Goal: Information Seeking & Learning: Check status

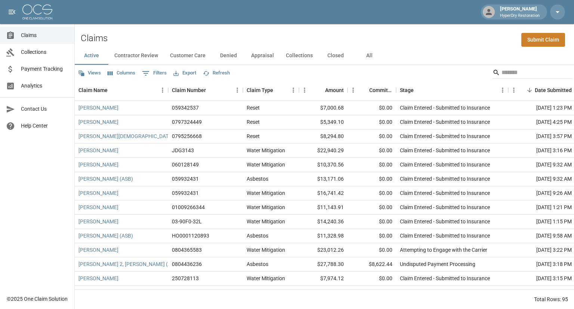
click at [45, 53] on span "Collections" at bounding box center [44, 52] width 47 height 8
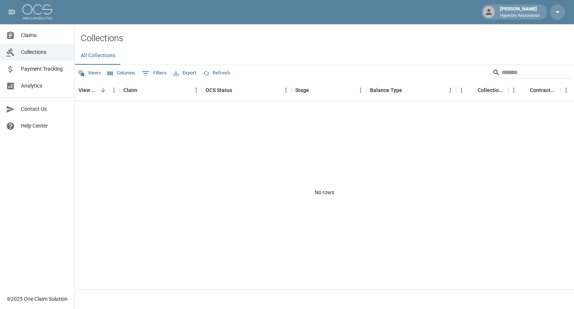
click at [46, 71] on span "Payment Tracking" at bounding box center [44, 69] width 47 height 8
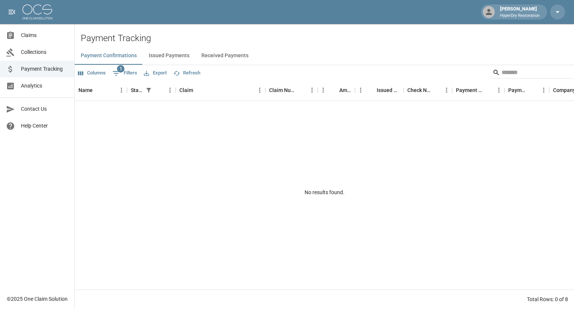
click at [46, 88] on span "Analytics" at bounding box center [44, 86] width 47 height 8
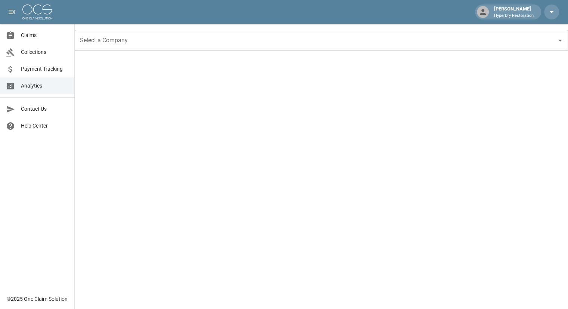
click at [34, 37] on span "Claims" at bounding box center [44, 35] width 47 height 8
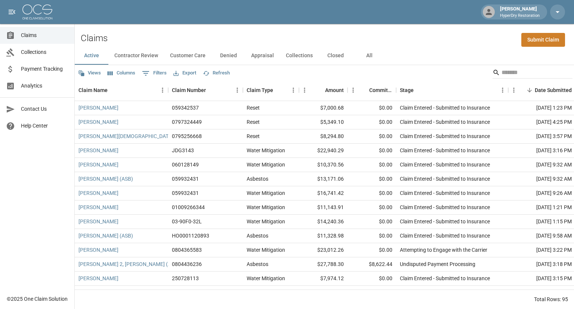
click at [214, 33] on div "Claims Submit Claim" at bounding box center [324, 35] width 499 height 23
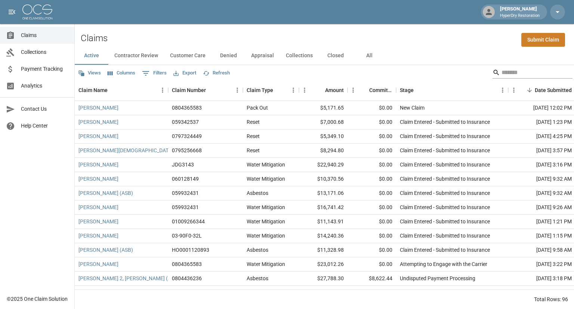
click at [517, 76] on input "Search" at bounding box center [531, 73] width 60 height 12
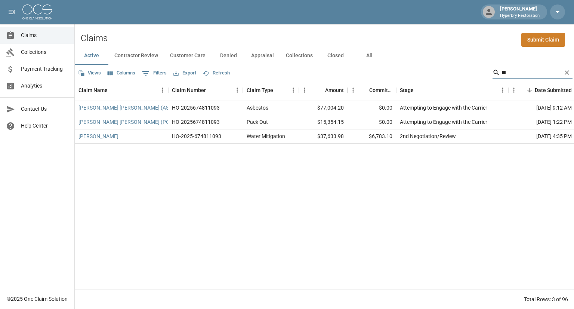
type input "*"
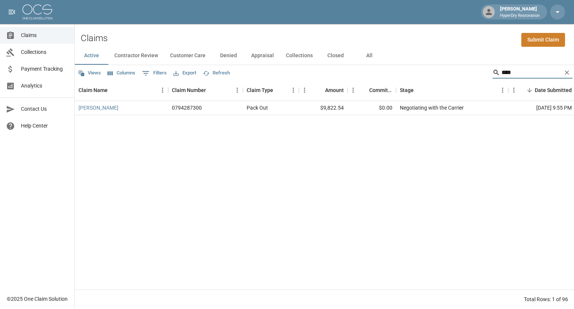
drag, startPoint x: 514, startPoint y: 74, endPoint x: 366, endPoint y: 89, distance: 148.7
click at [366, 89] on div "Views Columns 0 Filters Export Refresh **** Claim Name Claim Number Claim Type …" at bounding box center [324, 187] width 499 height 244
type input "*"
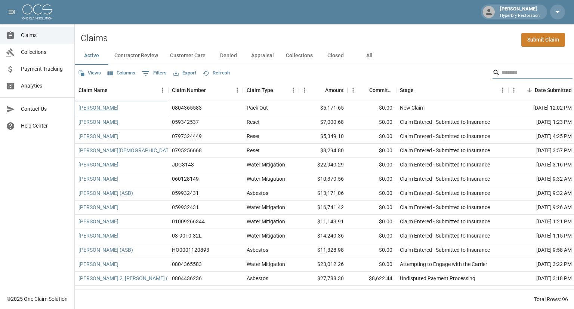
click at [111, 108] on link "[PERSON_NAME]" at bounding box center [98, 107] width 40 height 7
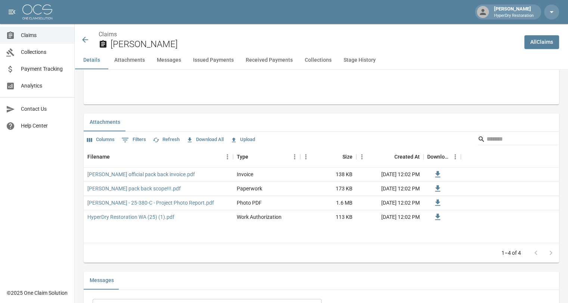
scroll to position [414, 0]
click at [44, 37] on span "Claims" at bounding box center [44, 35] width 47 height 8
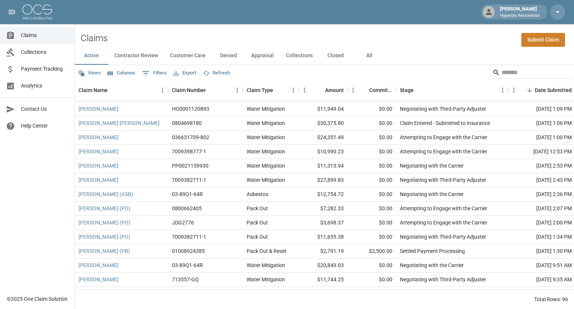
scroll to position [297, 0]
click at [266, 241] on div "Pack Out" at bounding box center [271, 237] width 56 height 14
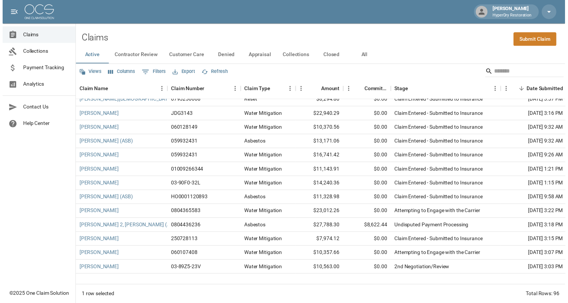
scroll to position [0, 0]
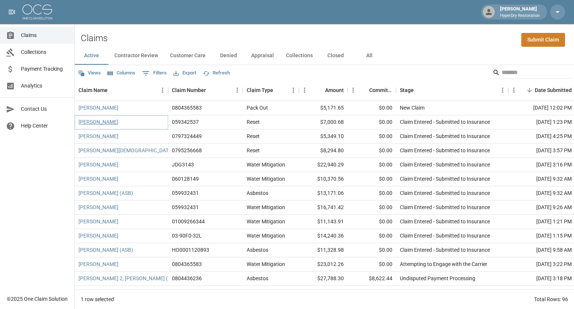
click at [110, 122] on link "[PERSON_NAME]" at bounding box center [98, 121] width 40 height 7
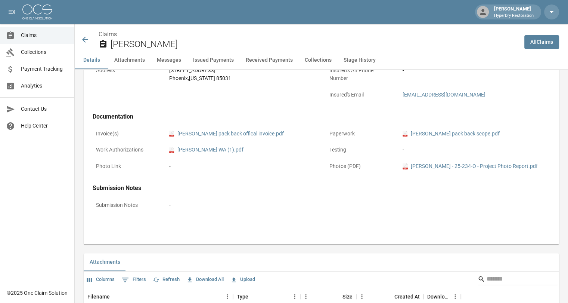
scroll to position [274, 0]
click at [472, 134] on link "pdf [PERSON_NAME] pack back scope.pdf" at bounding box center [451, 134] width 97 height 8
